Goal: Task Accomplishment & Management: Manage account settings

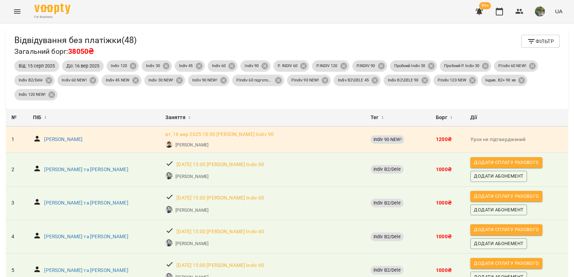
click at [529, 45] on icon "button" at bounding box center [531, 41] width 9 height 9
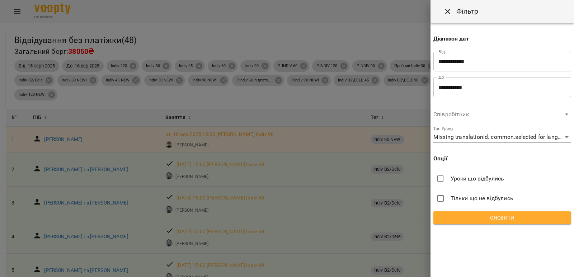
click at [503, 220] on span "Оновити" at bounding box center [502, 218] width 126 height 9
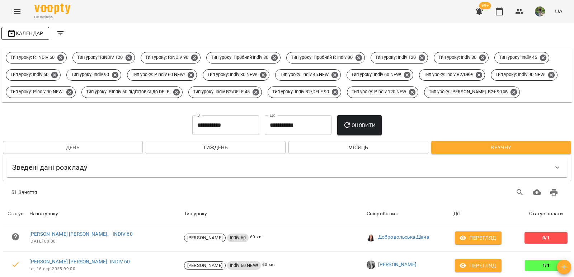
click at [17, 34] on span "Календар" at bounding box center [25, 33] width 36 height 9
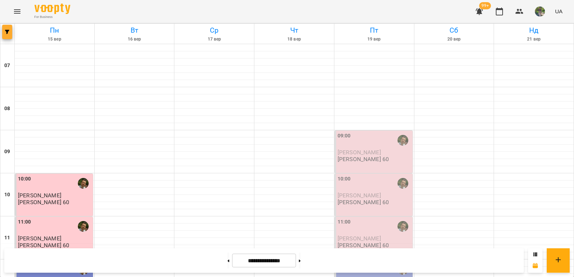
click at [8, 35] on button "button" at bounding box center [7, 32] width 10 height 14
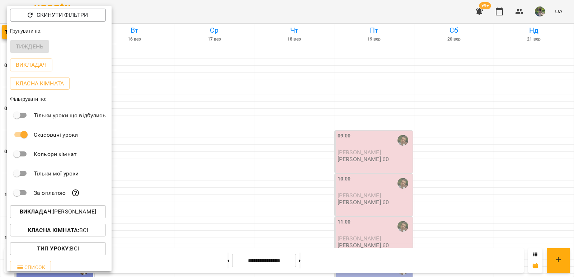
click at [83, 216] on p "Викладач : Соколенко Денис" at bounding box center [58, 211] width 76 height 9
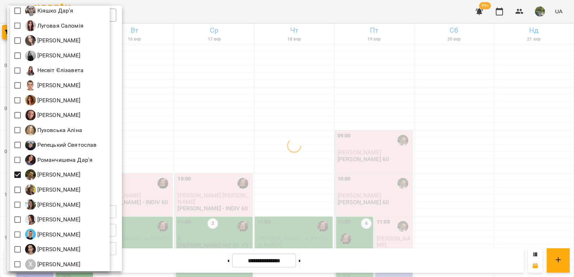
scroll to position [352, 0]
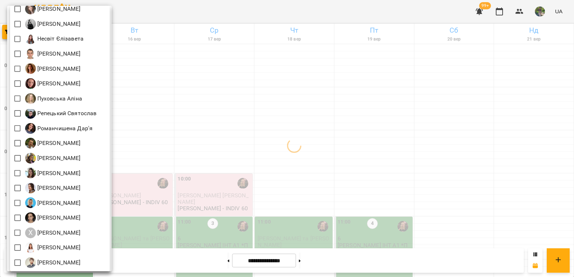
click at [162, 135] on div at bounding box center [287, 138] width 574 height 277
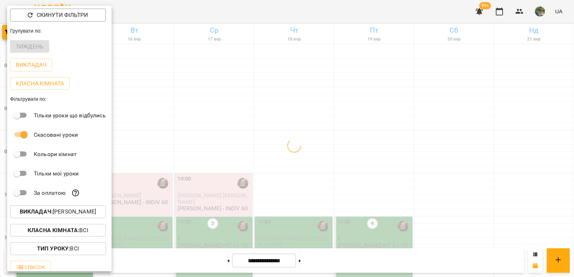
click at [189, 128] on div "Всі Iván Sánchez-Gil Maribel Адамович Вікторія А Андрій Тест Викладач Безкорова…" at bounding box center [287, 138] width 574 height 277
click at [190, 128] on div at bounding box center [287, 138] width 574 height 277
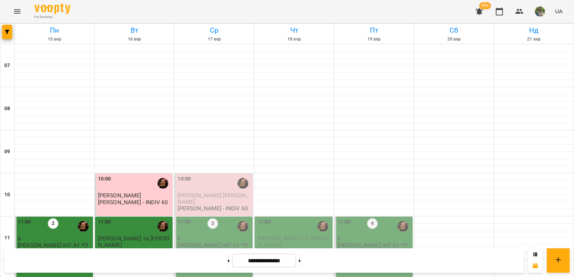
scroll to position [323, 0]
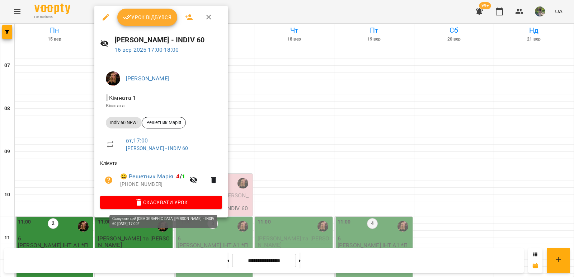
click at [161, 201] on span "Скасувати Урок" at bounding box center [161, 202] width 111 height 9
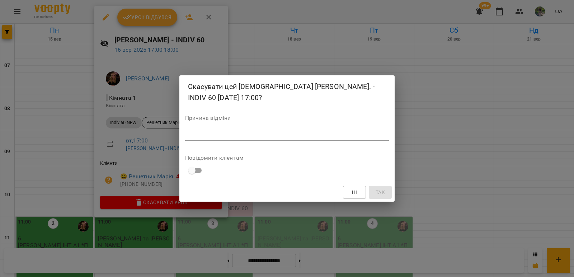
click at [204, 136] on textarea at bounding box center [287, 134] width 204 height 7
type textarea "*******"
click at [378, 194] on span "Так" at bounding box center [380, 192] width 9 height 9
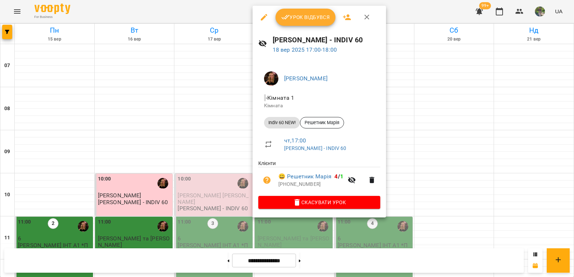
click at [306, 202] on span "Скасувати Урок" at bounding box center [319, 202] width 111 height 9
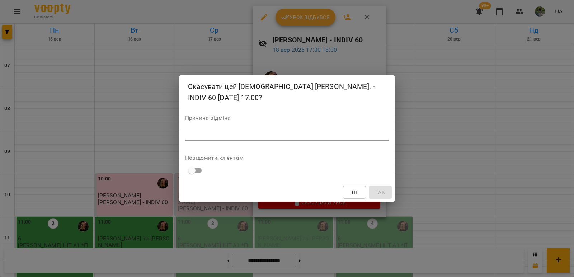
click at [298, 140] on div "*" at bounding box center [287, 134] width 204 height 11
type textarea "*******"
click at [383, 191] on span "Так" at bounding box center [380, 192] width 9 height 9
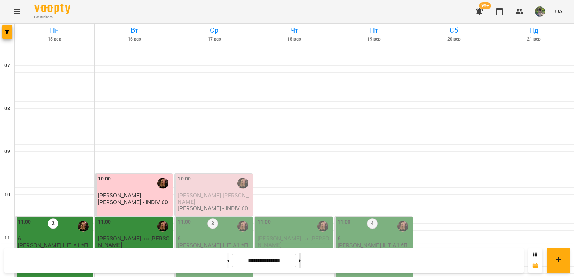
click at [301, 262] on button at bounding box center [300, 261] width 2 height 16
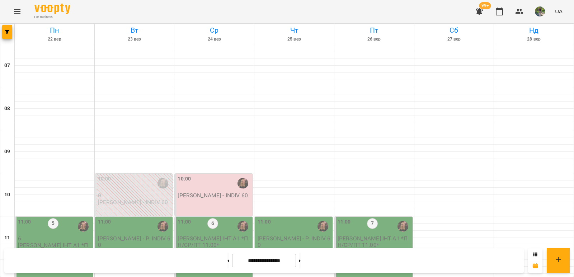
scroll to position [359, 0]
drag, startPoint x: 220, startPoint y: 261, endPoint x: 220, endPoint y: 266, distance: 5.0
click at [228, 261] on button at bounding box center [229, 261] width 2 height 16
type input "**********"
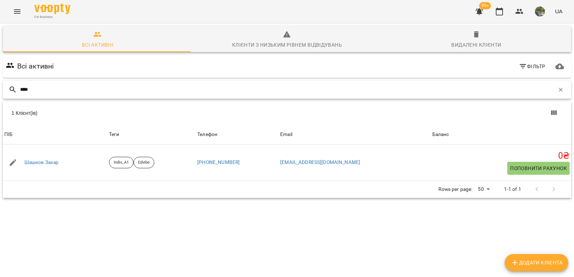
drag, startPoint x: 39, startPoint y: 85, endPoint x: 0, endPoint y: 93, distance: 39.6
click at [0, 93] on div "Всі активні Клієнти з низьким рівнем відвідувань Видалені клієнти Всі активні Ф…" at bounding box center [287, 137] width 577 height 231
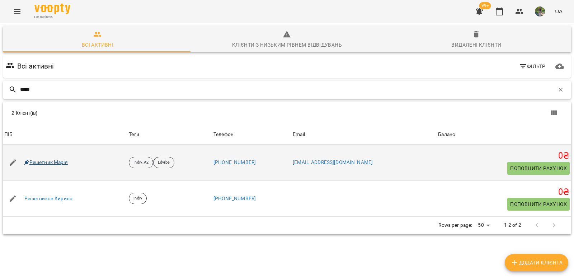
type input "*****"
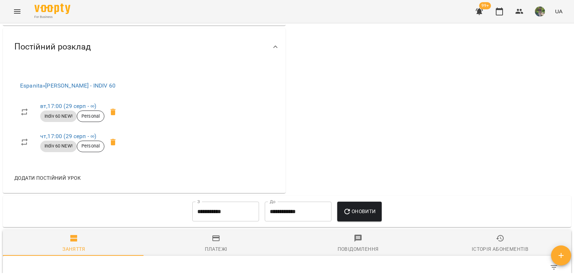
scroll to position [323, 0]
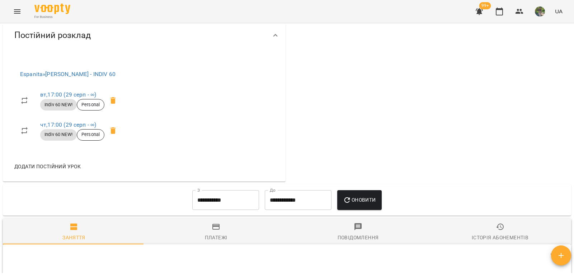
click at [230, 204] on input "**********" at bounding box center [225, 200] width 67 height 20
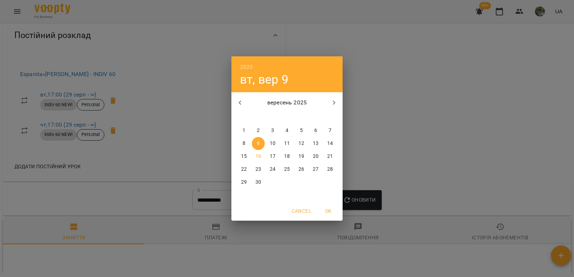
click at [242, 99] on icon "button" at bounding box center [240, 102] width 9 height 9
click at [257, 130] on span "1" at bounding box center [258, 130] width 13 height 7
type input "**********"
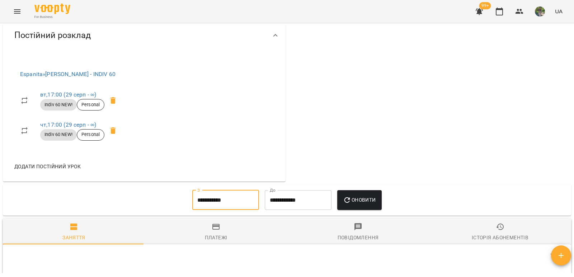
click at [361, 204] on span "Оновити" at bounding box center [359, 200] width 33 height 9
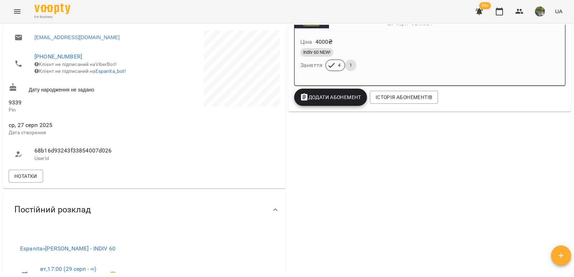
scroll to position [0, 0]
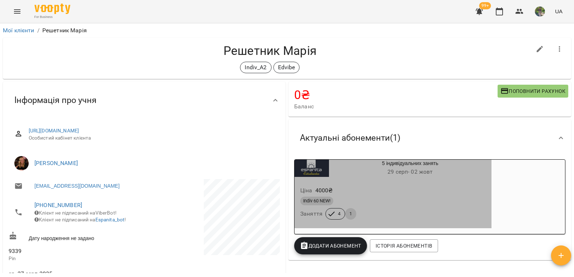
click at [369, 183] on div "Ціна 4000 ₴ Indiv 60 NEW! Заняття 4 1" at bounding box center [393, 204] width 197 height 49
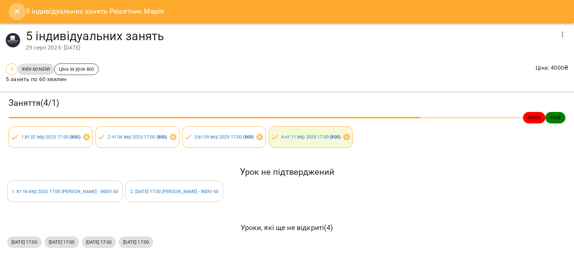
click at [15, 11] on icon "Close" at bounding box center [17, 11] width 9 height 9
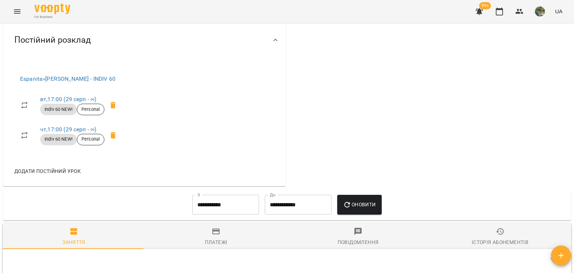
scroll to position [323, 0]
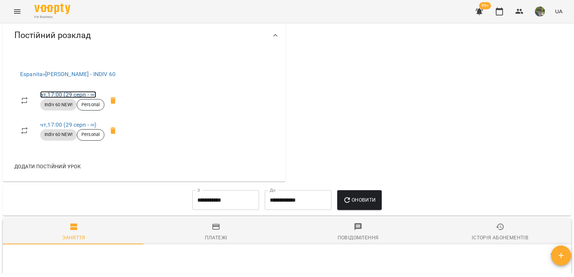
click at [90, 98] on link "вт , 17:00 ([DATE] - ∞)" at bounding box center [68, 94] width 56 height 7
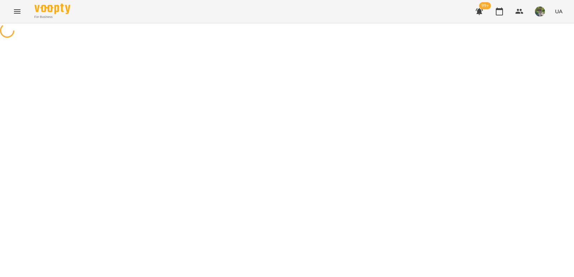
select select "*"
select select "**********"
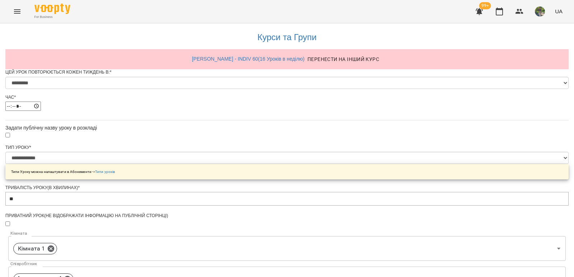
scroll to position [308, 0]
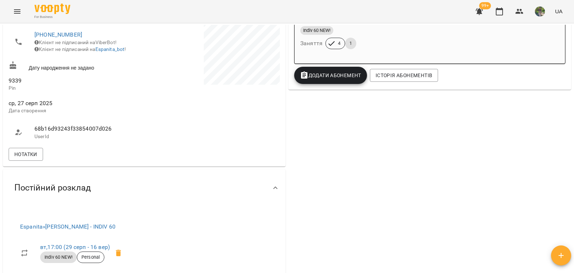
scroll to position [251, 0]
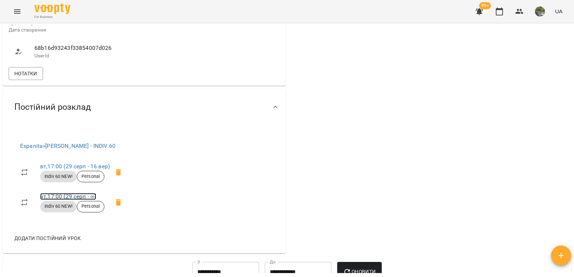
click at [78, 200] on link "чт , 17:00 ([DATE] - ∞)" at bounding box center [68, 196] width 56 height 7
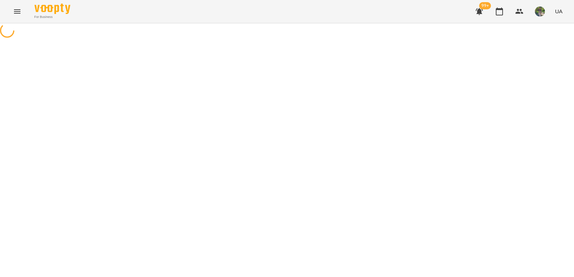
select select "*"
select select "**********"
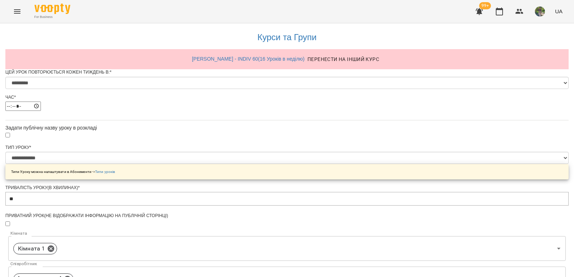
scroll to position [308, 0]
